Goal: Browse casually

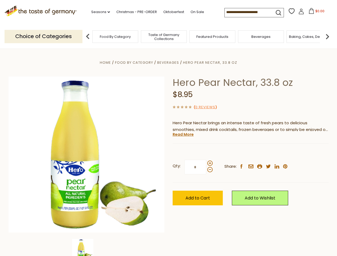
click at [168, 128] on div "Home Food By Category [GEOGRAPHIC_DATA] Hero Pear Nectar, 33.8 oz Hero Pear Nec…" at bounding box center [169, 161] width 328 height 205
click at [98, 12] on link "Seasons dropdown_arrow" at bounding box center [100, 12] width 19 height 6
click at [247, 12] on input at bounding box center [246, 11] width 45 height 7
click at [315, 13] on span "$0.00" at bounding box center [319, 11] width 9 height 5
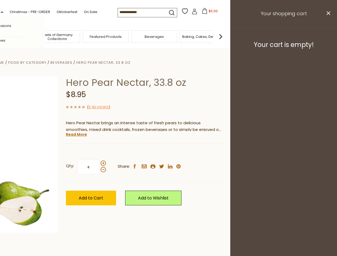
click at [45, 36] on div "All Seasons Recipes Game Day [DATE] [DATE] [DATE][PERSON_NAME] [DATE] Springfes…" at bounding box center [15, 128] width 60 height 226
click at [327, 36] on footer "Your cart is empty!" at bounding box center [283, 44] width 107 height 34
click at [168, 152] on div "Qty: * Share: facebook email printer twitter linkedin pinterest" at bounding box center [144, 167] width 156 height 31
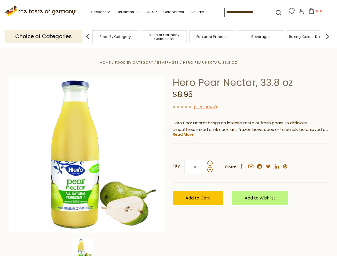
click at [86, 247] on div "Home Food By Category [GEOGRAPHIC_DATA] Hero Pear Nectar, 33.8 oz Hero Pear Nec…" at bounding box center [169, 161] width 328 height 205
click at [86, 247] on img at bounding box center [82, 249] width 21 height 21
click at [183, 134] on link "Read More" at bounding box center [182, 134] width 21 height 5
